Goal: Task Accomplishment & Management: Manage account settings

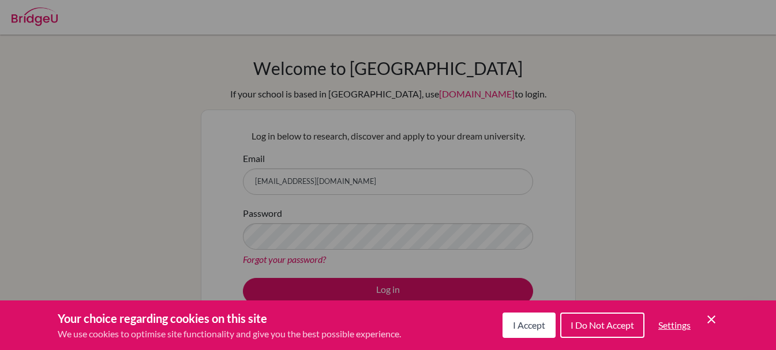
click at [716, 319] on icon "Cookie Control Close Icon" at bounding box center [712, 320] width 14 height 14
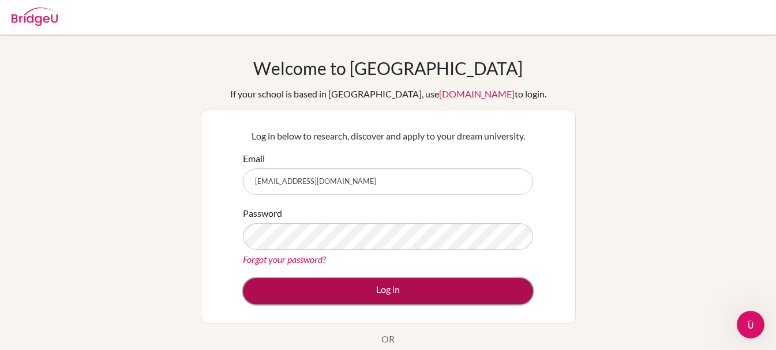
click at [335, 300] on button "Log in" at bounding box center [388, 291] width 290 height 27
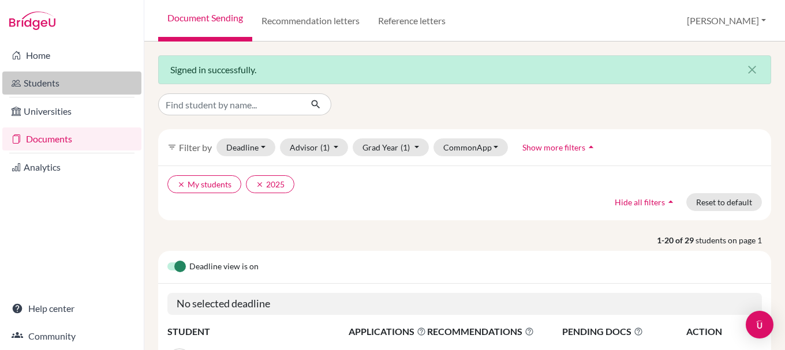
click at [95, 77] on link "Students" at bounding box center [71, 83] width 139 height 23
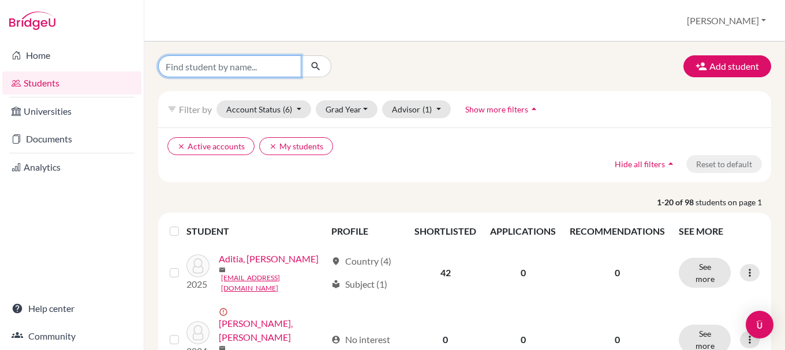
click at [257, 59] on input "Find student by name..." at bounding box center [229, 66] width 143 height 22
type input "yeon seo"
click button "submit" at bounding box center [316, 66] width 31 height 22
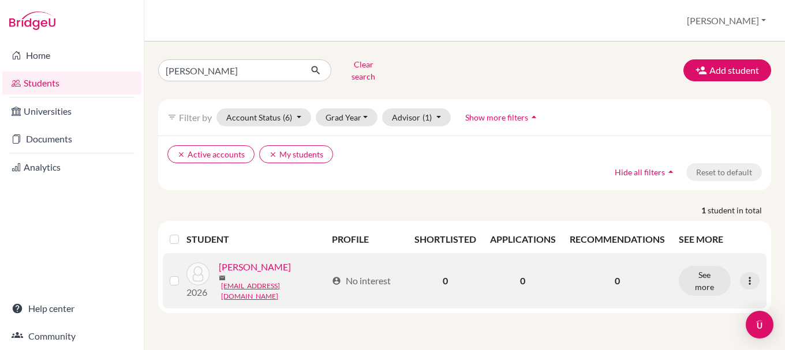
click at [184, 274] on label at bounding box center [184, 274] width 0 height 0
click at [0, 0] on input "checkbox" at bounding box center [0, 0] width 0 height 0
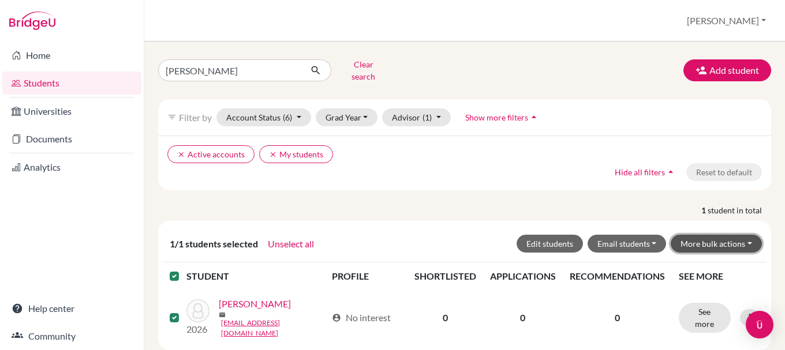
click at [734, 238] on button "More bulk actions" at bounding box center [716, 244] width 91 height 18
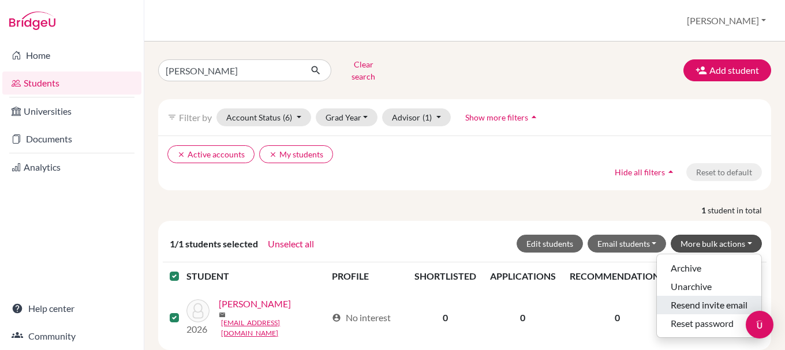
click at [728, 298] on button "Resend invite email" at bounding box center [709, 305] width 104 height 18
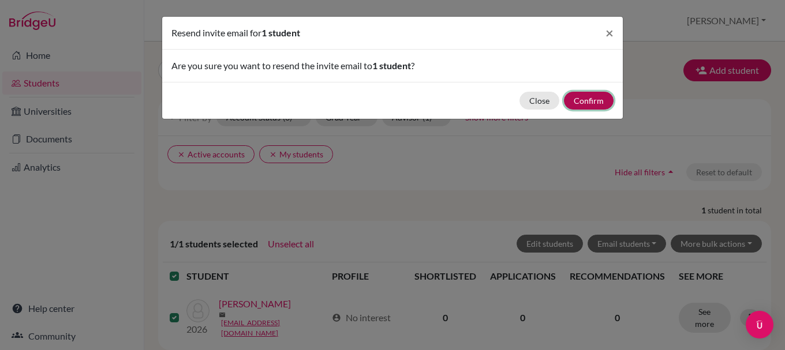
click at [588, 102] on button "Confirm" at bounding box center [589, 101] width 50 height 18
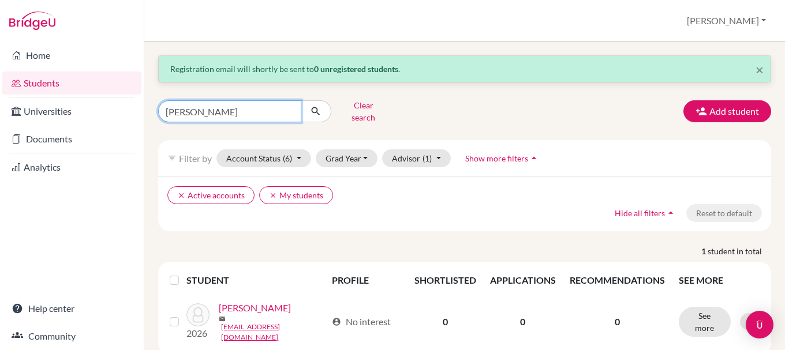
click at [223, 111] on input "yeon seo" at bounding box center [229, 111] width 143 height 22
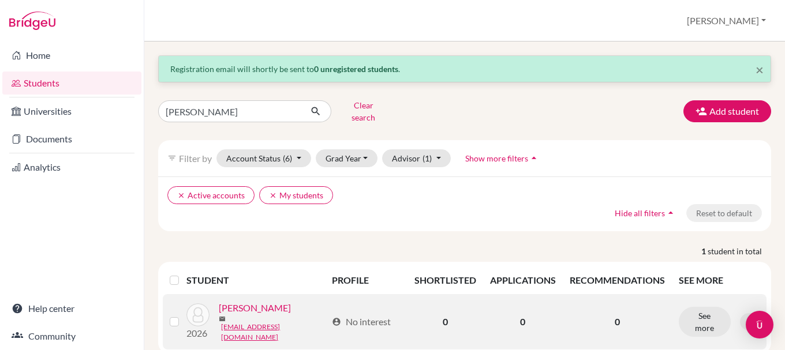
click at [182, 315] on div at bounding box center [177, 322] width 14 height 14
click at [169, 309] on td at bounding box center [175, 321] width 24 height 55
click at [184, 315] on label at bounding box center [184, 315] width 0 height 0
click at [0, 0] on input "checkbox" at bounding box center [0, 0] width 0 height 0
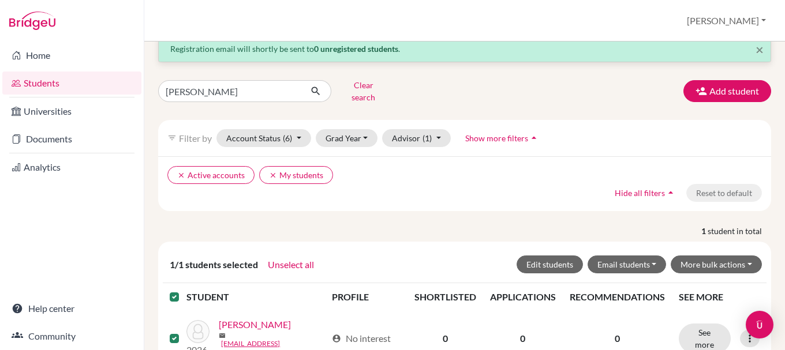
scroll to position [56, 0]
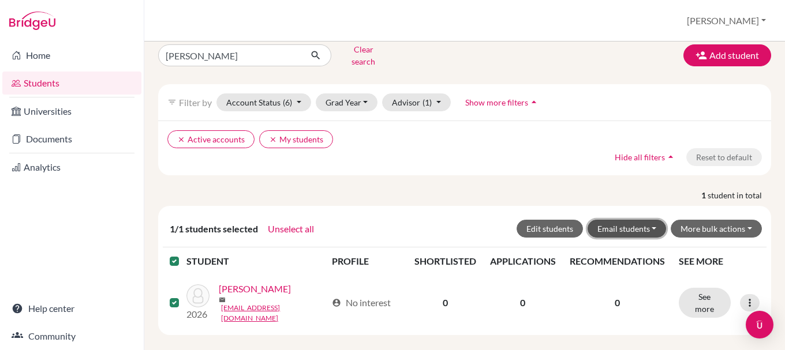
click at [652, 220] on button "Email students" at bounding box center [627, 229] width 79 height 18
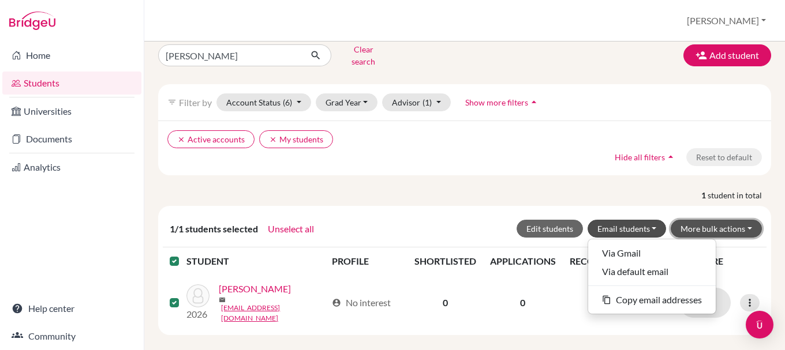
click at [703, 226] on button "More bulk actions" at bounding box center [716, 229] width 91 height 18
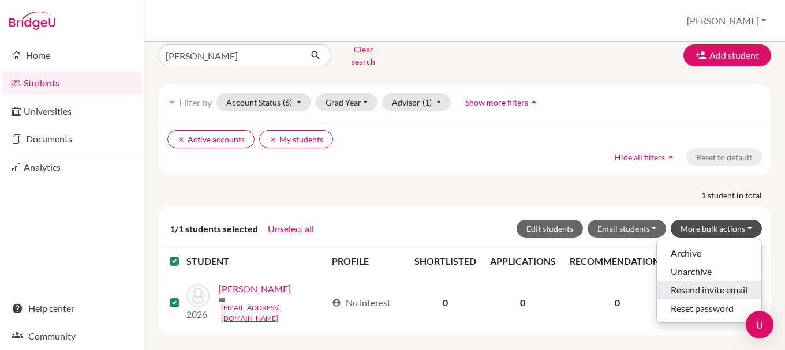
click at [714, 287] on button "Resend invite email" at bounding box center [709, 290] width 104 height 18
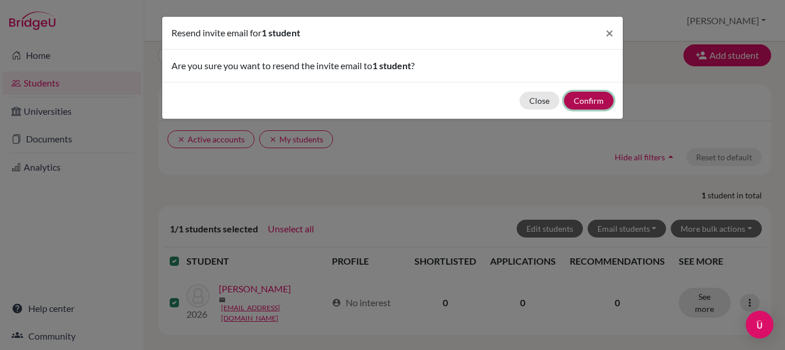
click at [581, 102] on button "Confirm" at bounding box center [589, 101] width 50 height 18
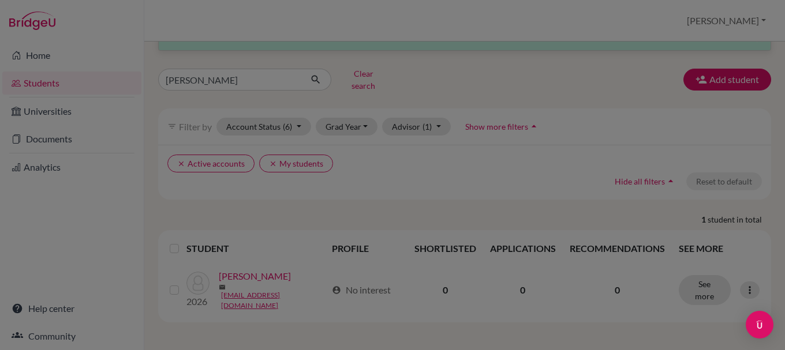
scroll to position [19, 0]
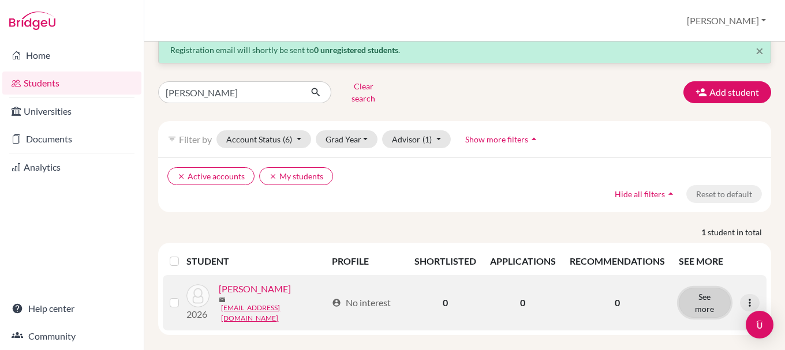
click at [705, 294] on button "See more" at bounding box center [705, 303] width 52 height 30
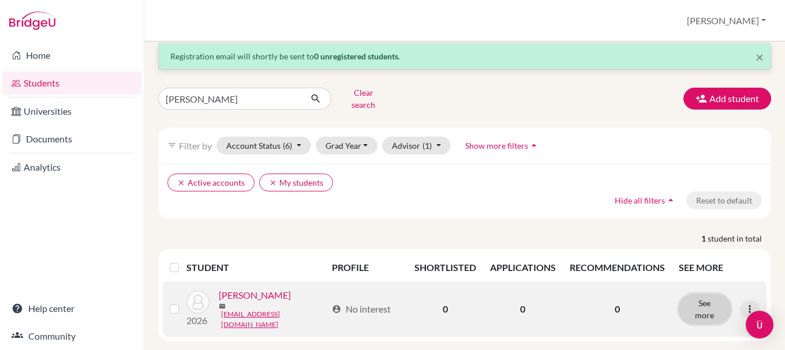
scroll to position [19, 0]
